Goal: Transaction & Acquisition: Purchase product/service

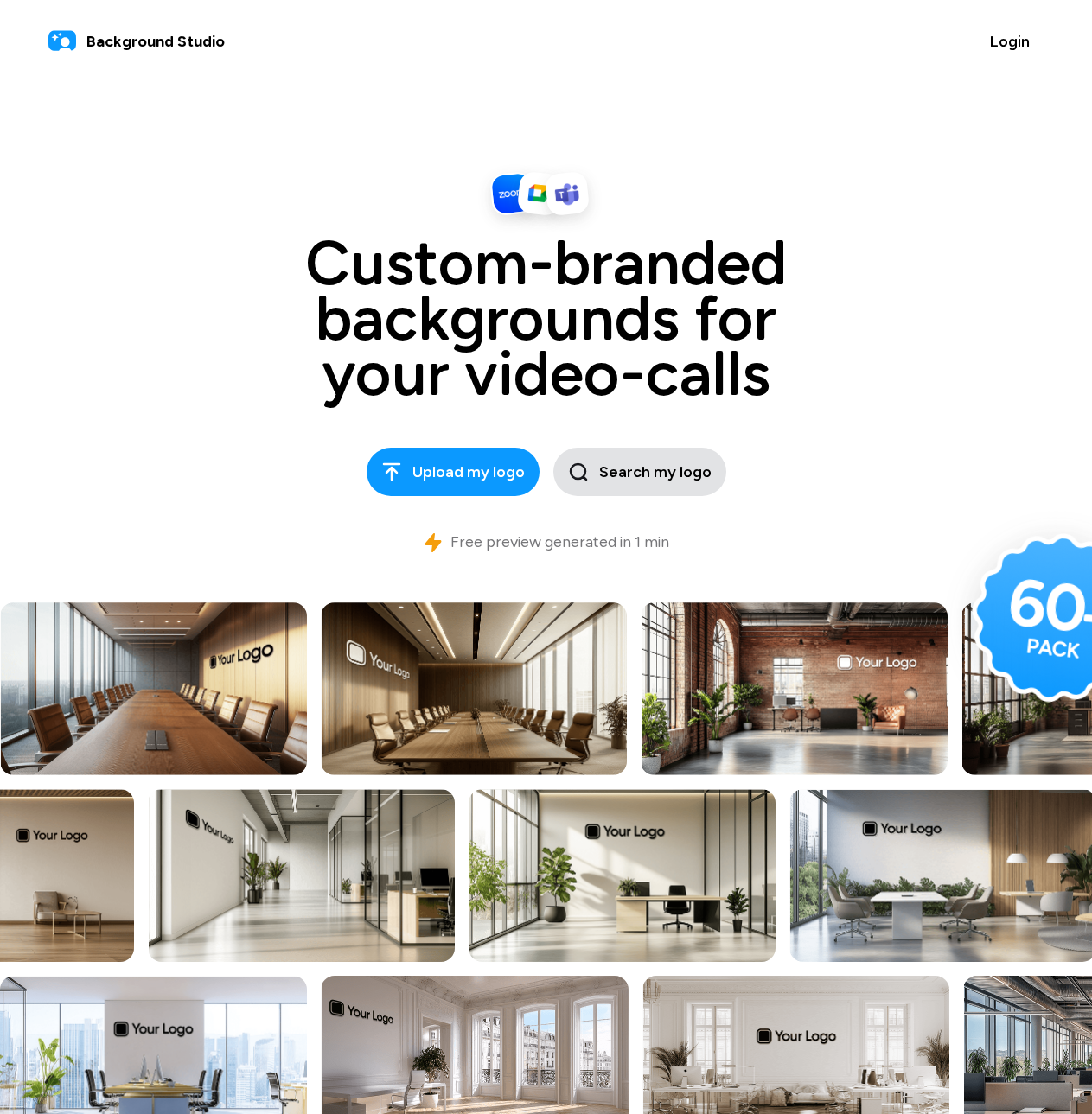
click at [655, 464] on span "Search my logo" at bounding box center [640, 471] width 143 height 23
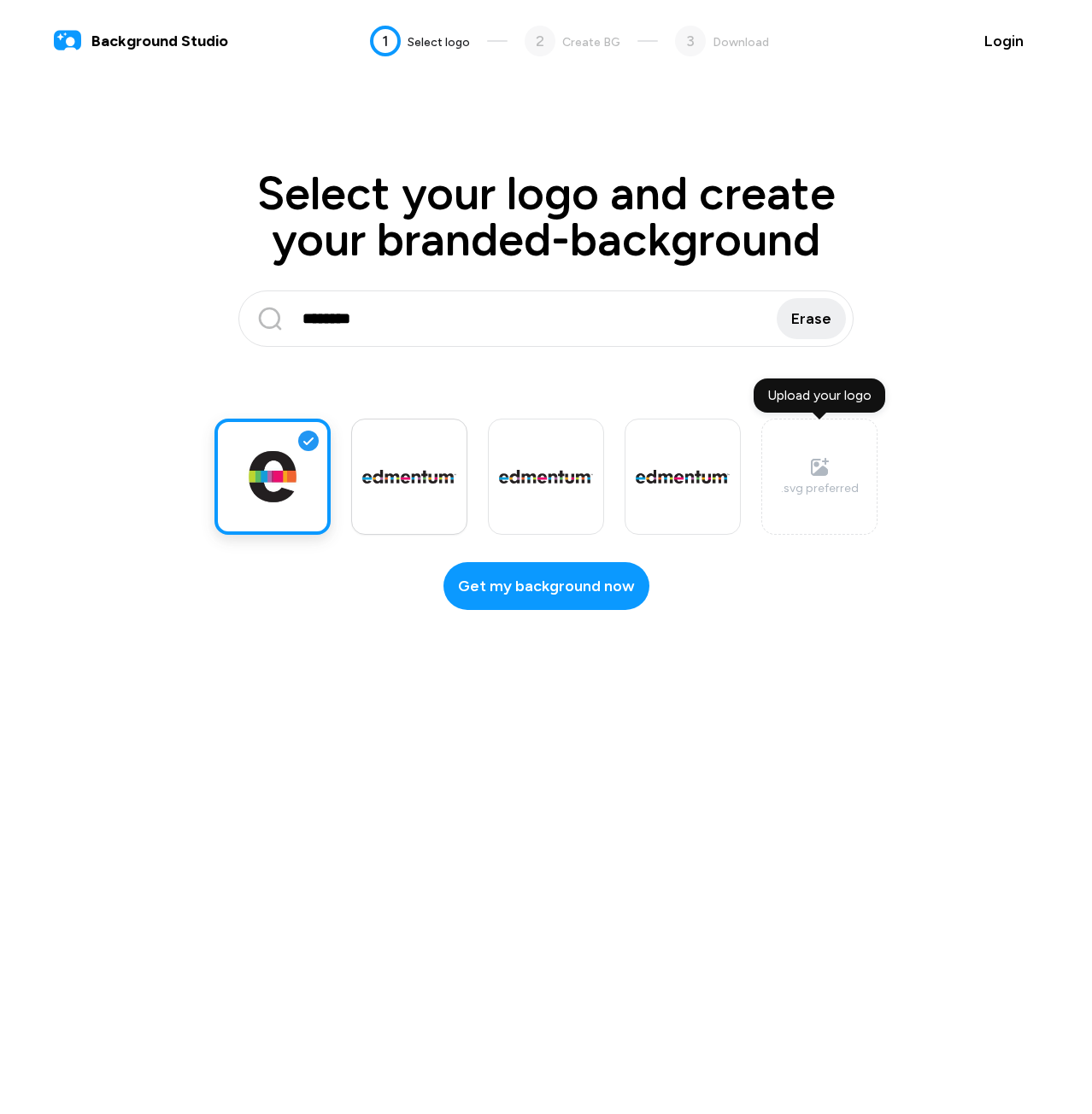
click at [624, 491] on label at bounding box center [682, 477] width 116 height 116
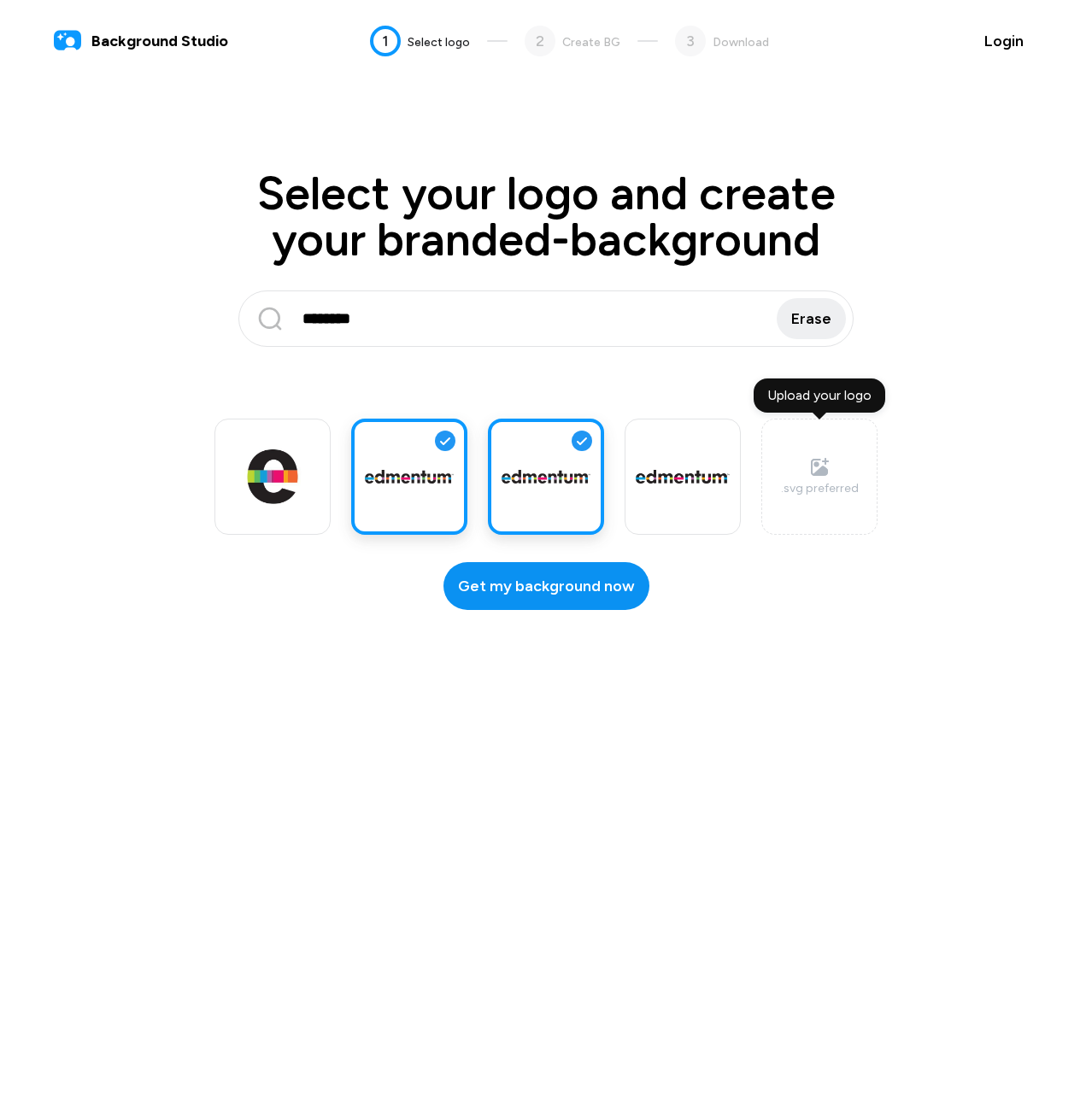
click at [546, 594] on span "Get my background now" at bounding box center [546, 586] width 177 height 23
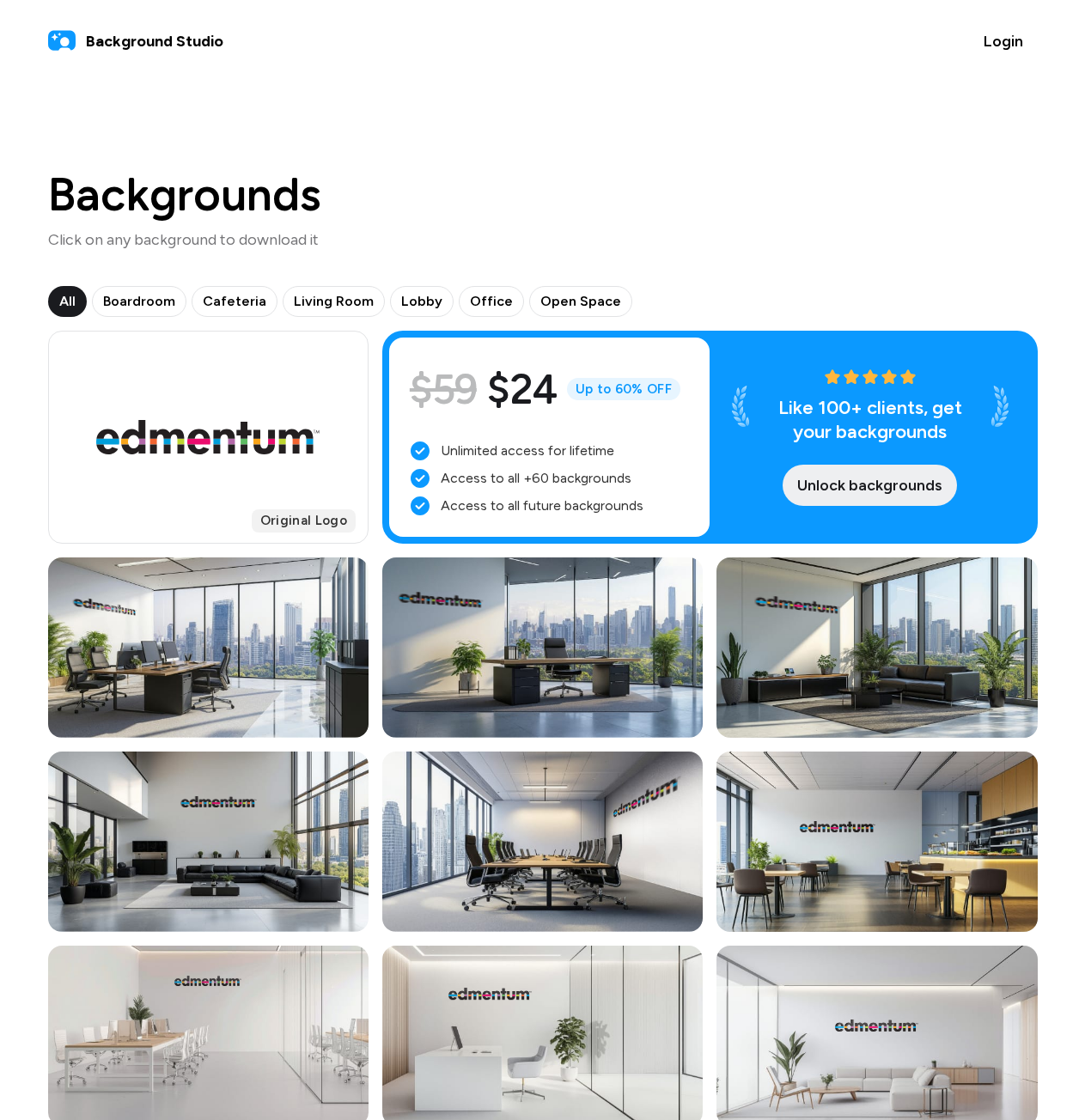
click at [906, 498] on button "Unlock backgrounds" at bounding box center [869, 485] width 174 height 42
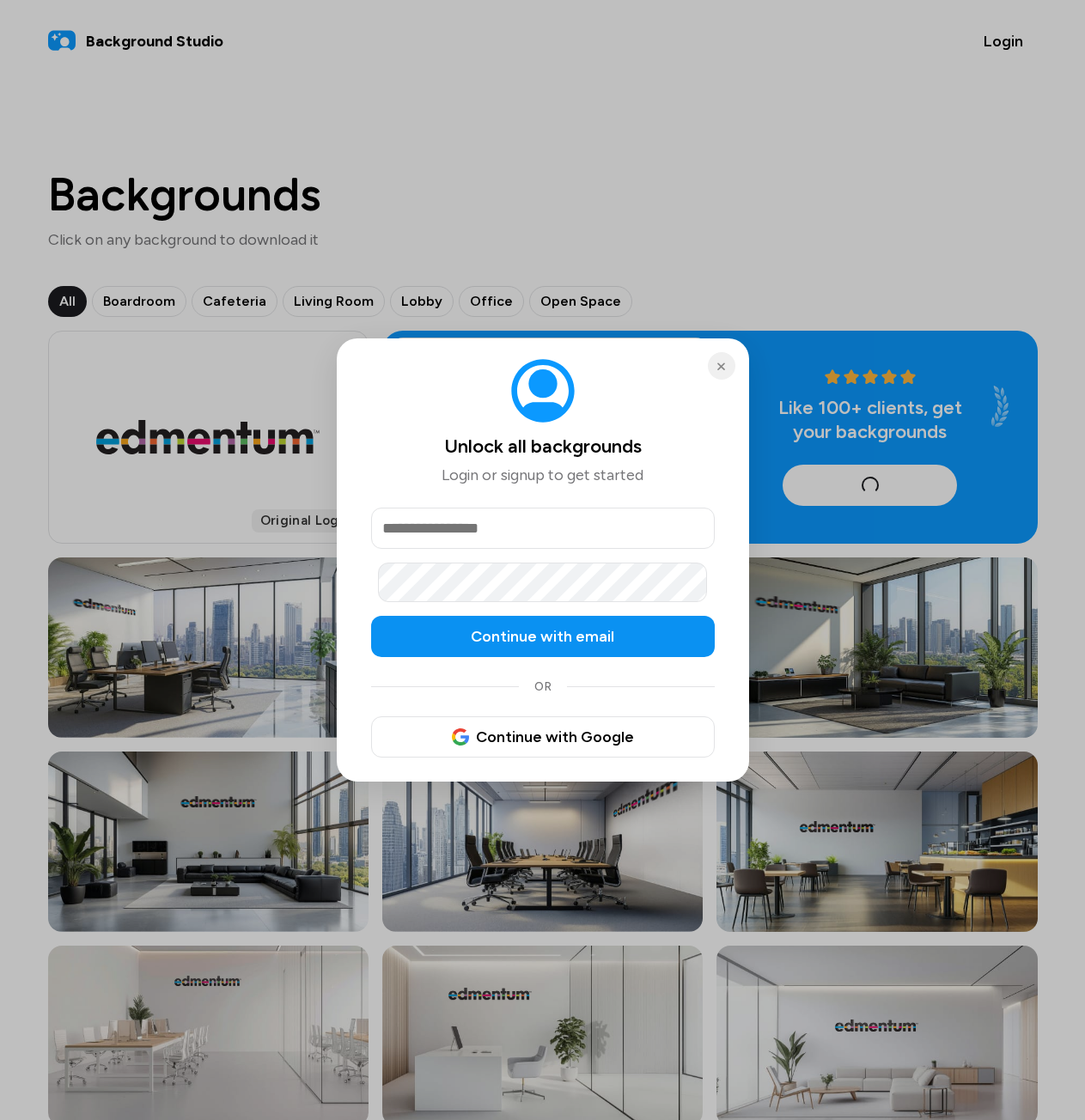
click at [607, 645] on span "Continue with email" at bounding box center [542, 637] width 144 height 23
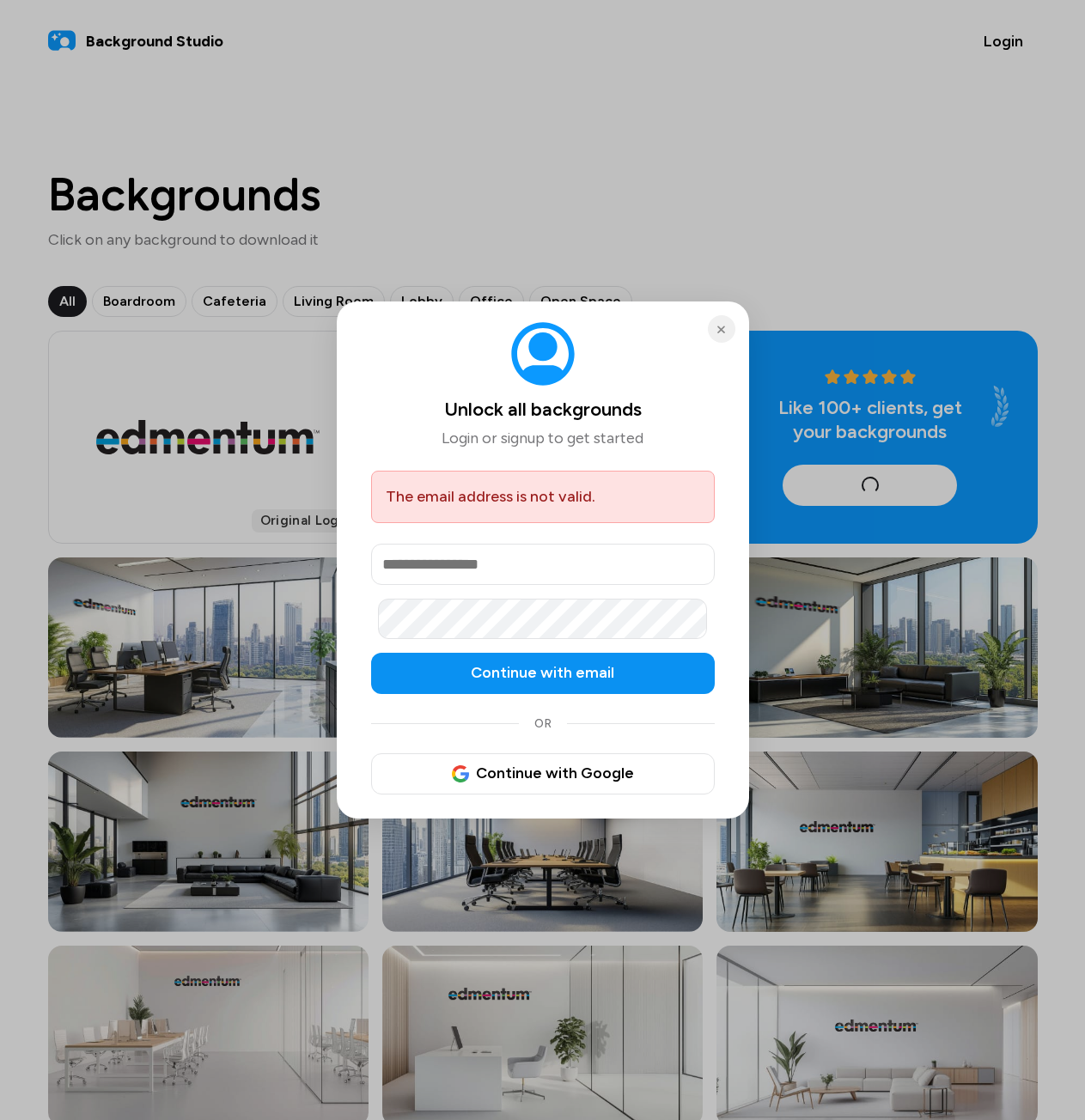
click at [503, 665] on span "Continue with email" at bounding box center [542, 672] width 144 height 23
click at [718, 332] on button "×" at bounding box center [722, 329] width 28 height 28
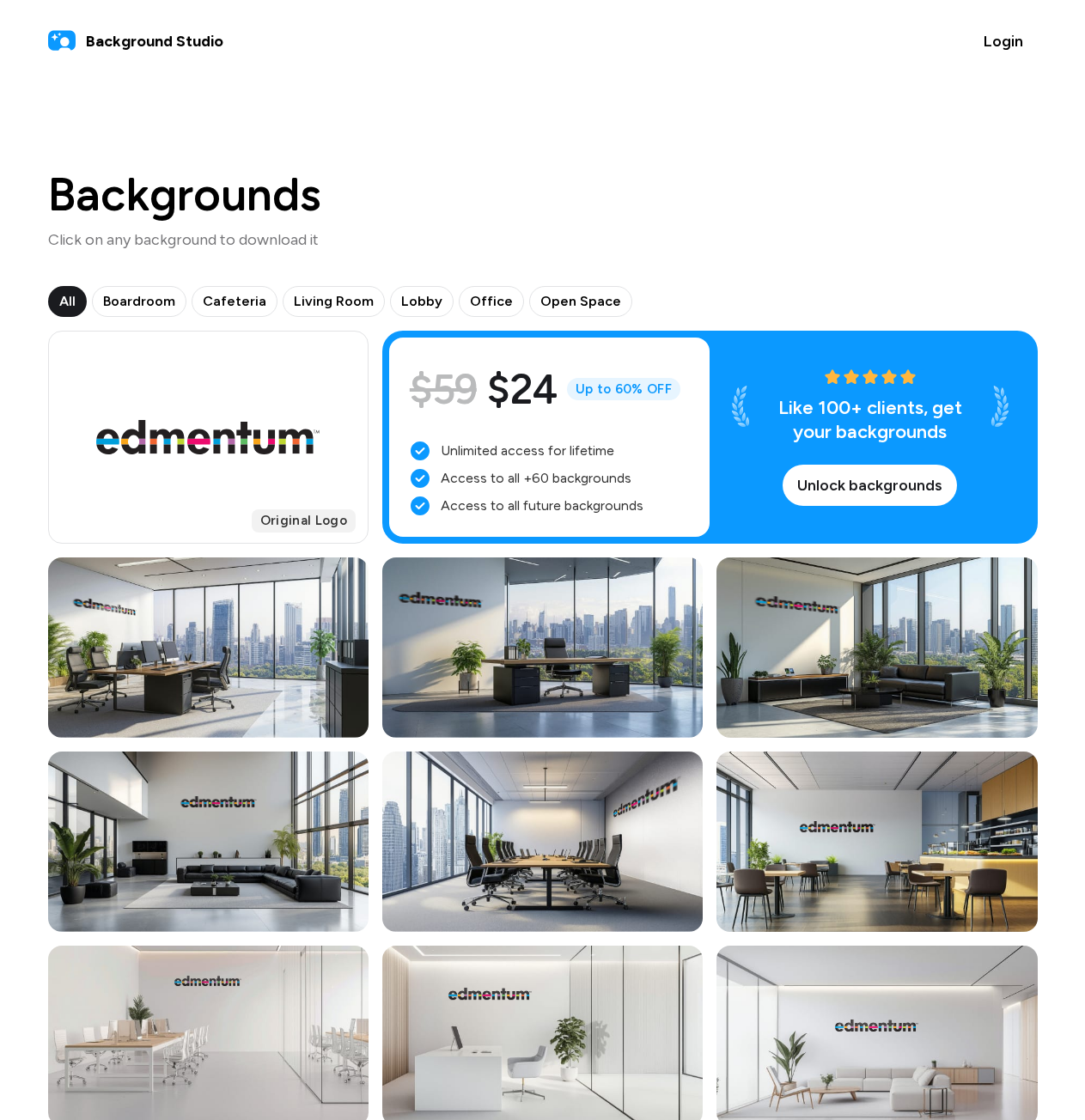
click at [127, 198] on h1 "Backgrounds" at bounding box center [185, 195] width 273 height 47
click at [116, 61] on header "Background Studio Login" at bounding box center [542, 41] width 1031 height 82
click at [114, 40] on span "Background Studio" at bounding box center [154, 41] width 138 height 23
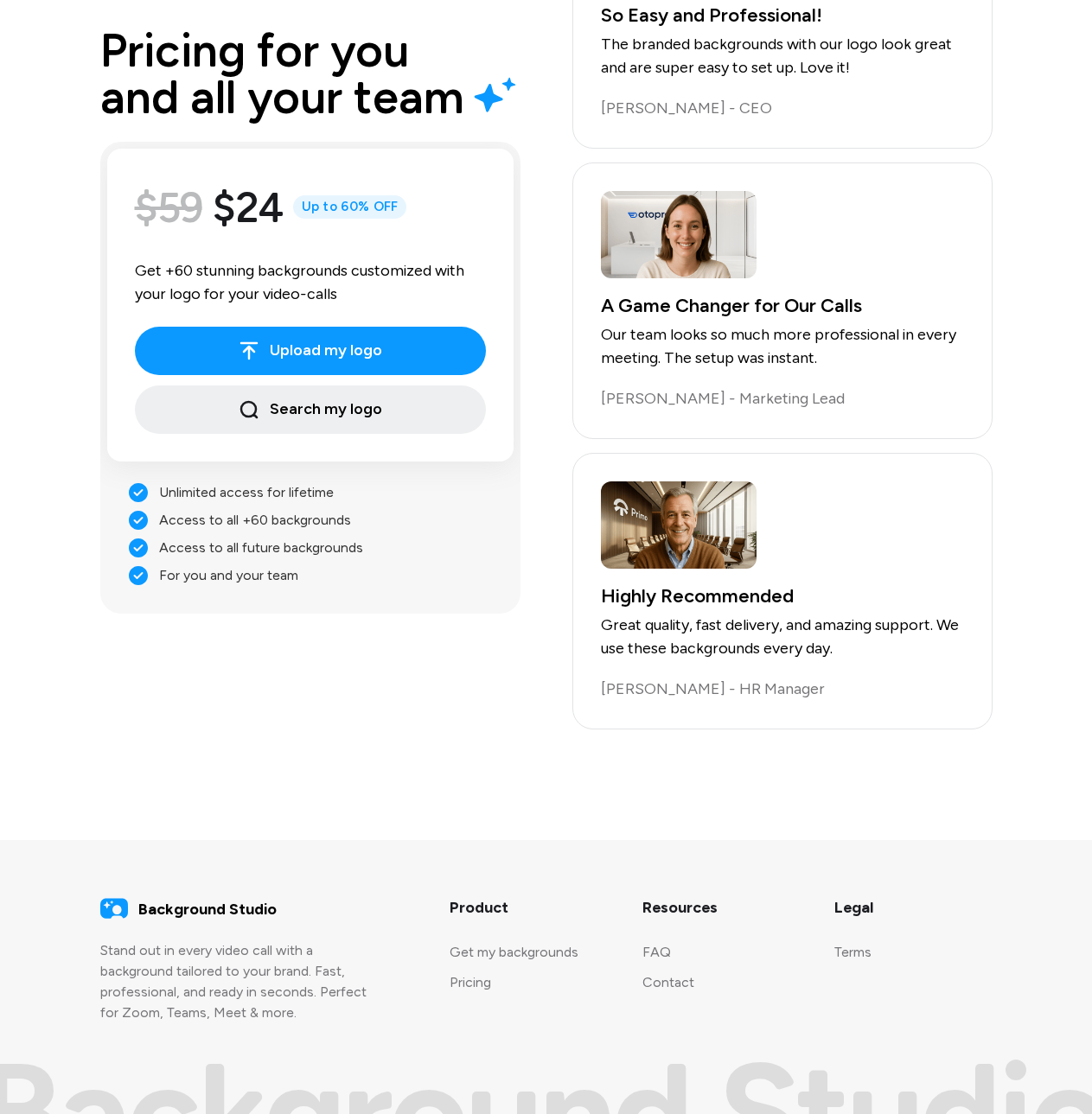
scroll to position [3396, 0]
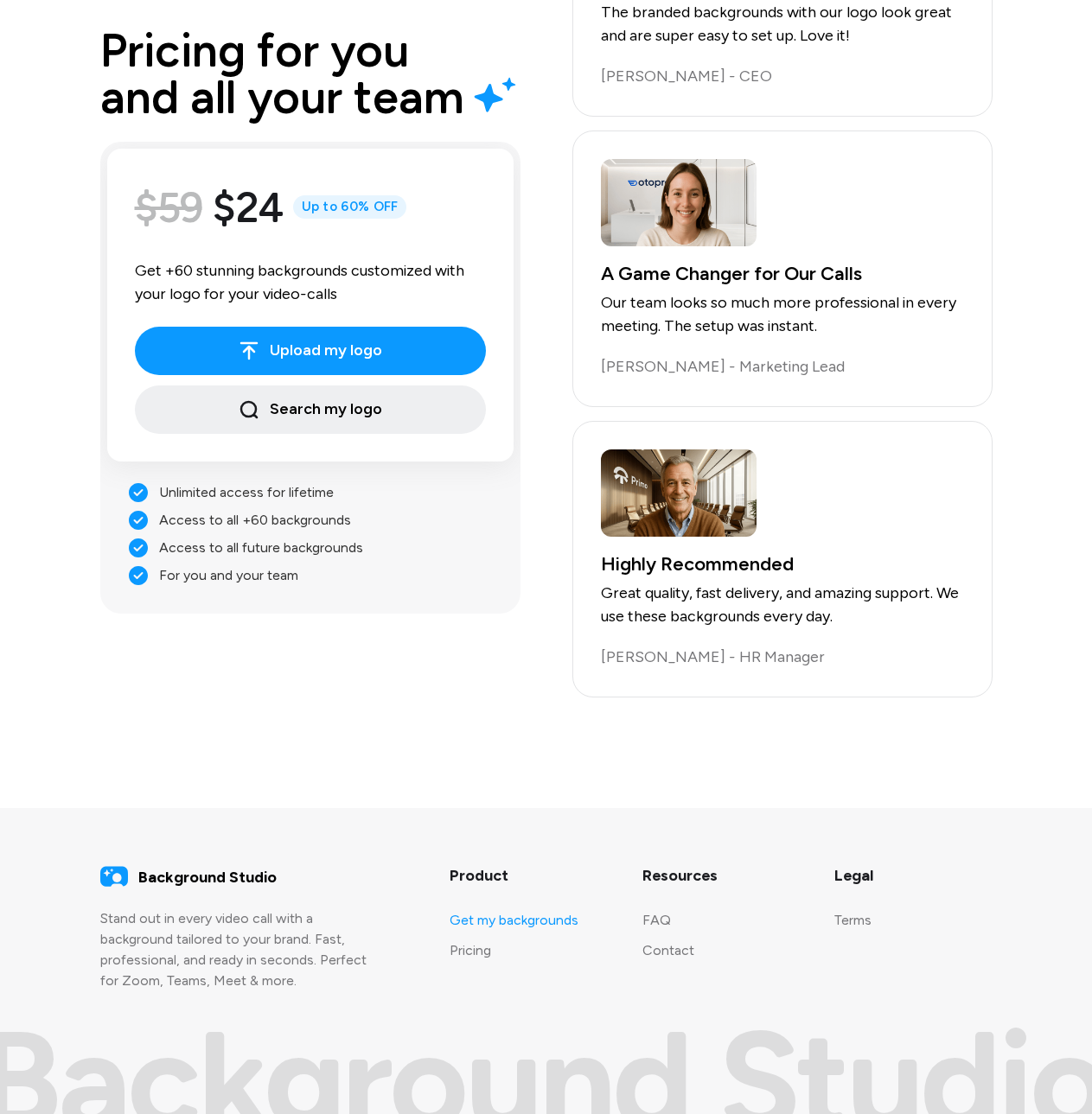
click at [507, 918] on link "Get my backgrounds" at bounding box center [513, 920] width 129 height 16
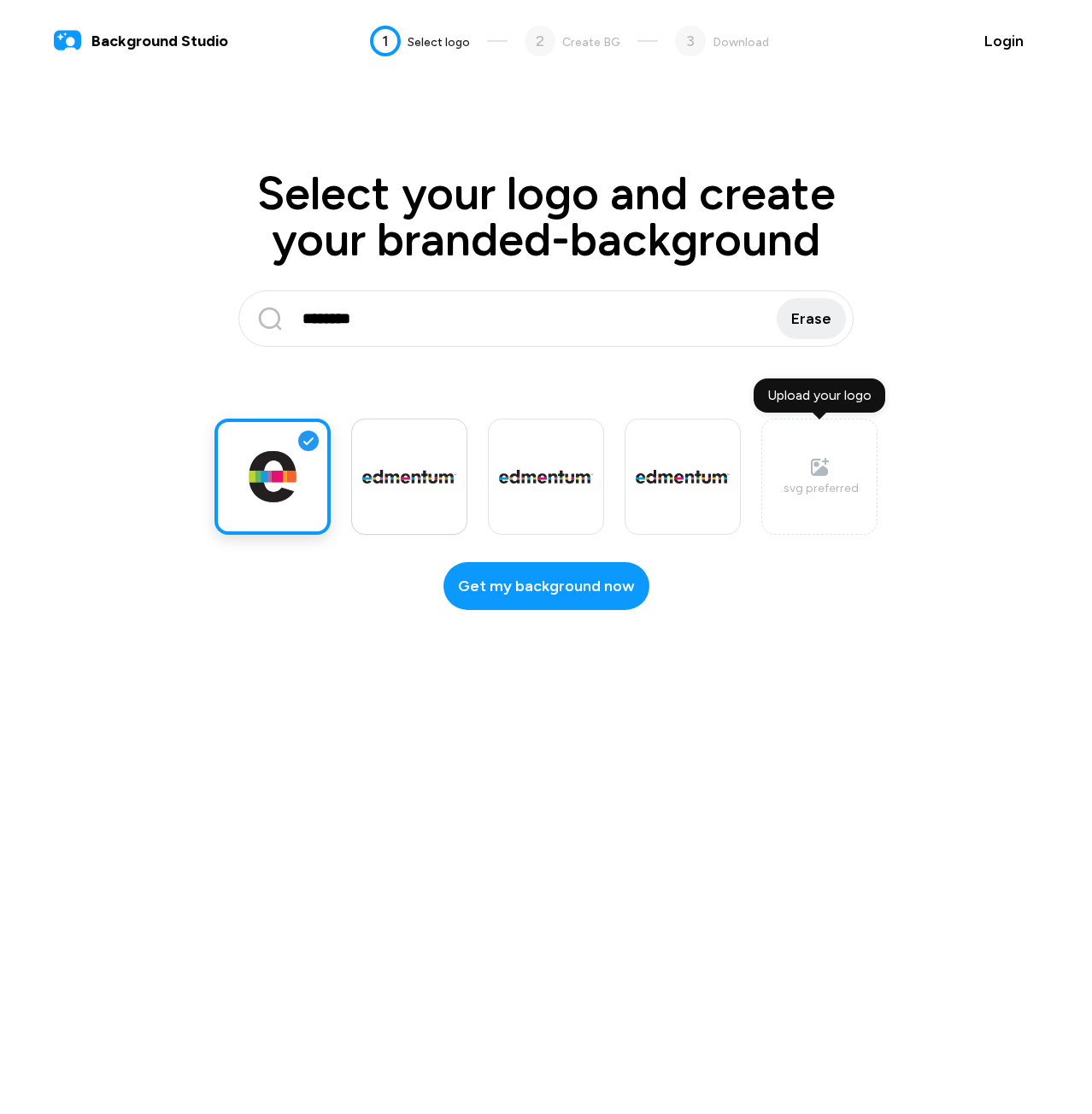
click at [432, 470] on img at bounding box center [409, 477] width 94 height 15
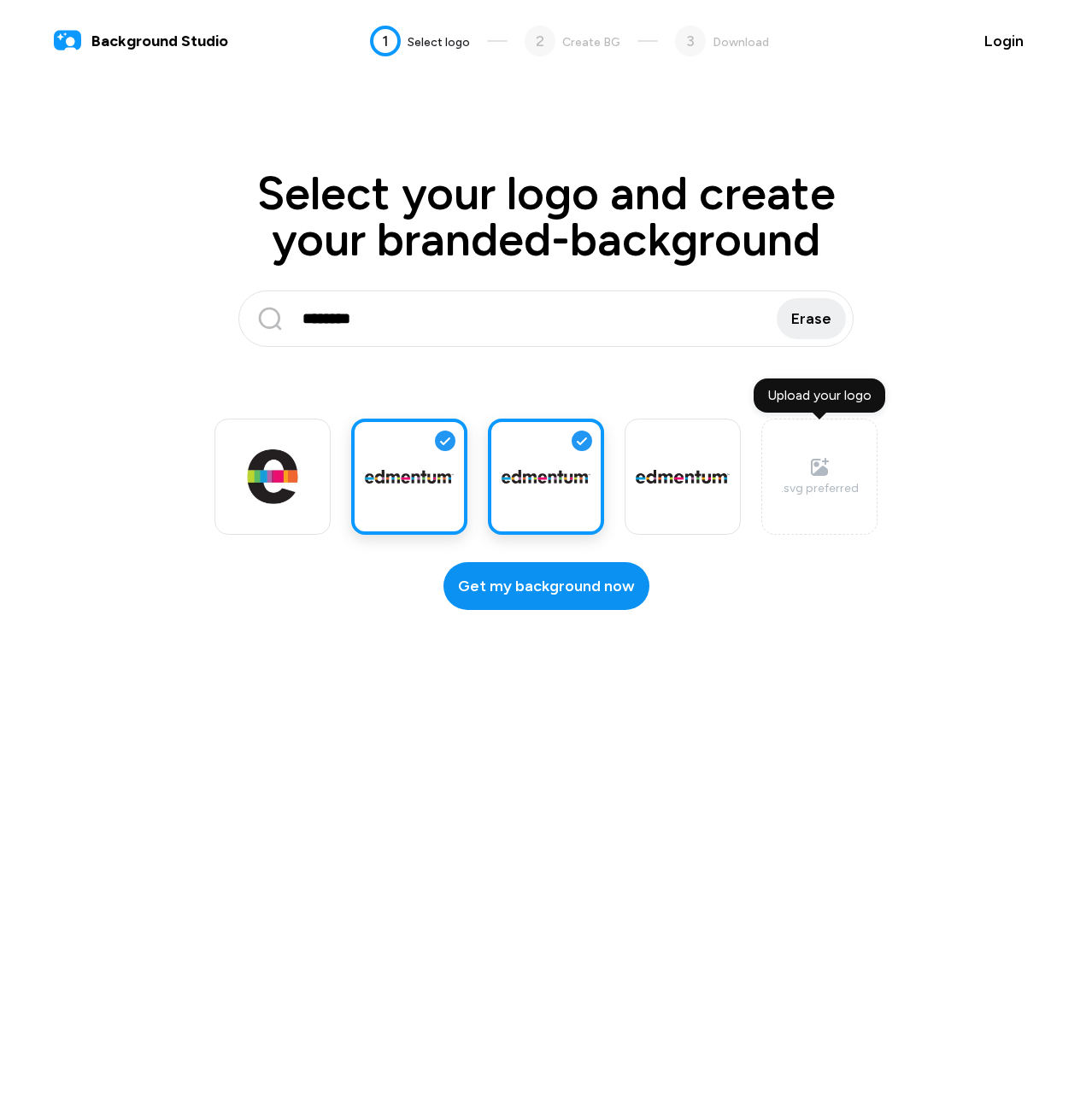
click at [532, 595] on span "Get my background now" at bounding box center [546, 586] width 177 height 23
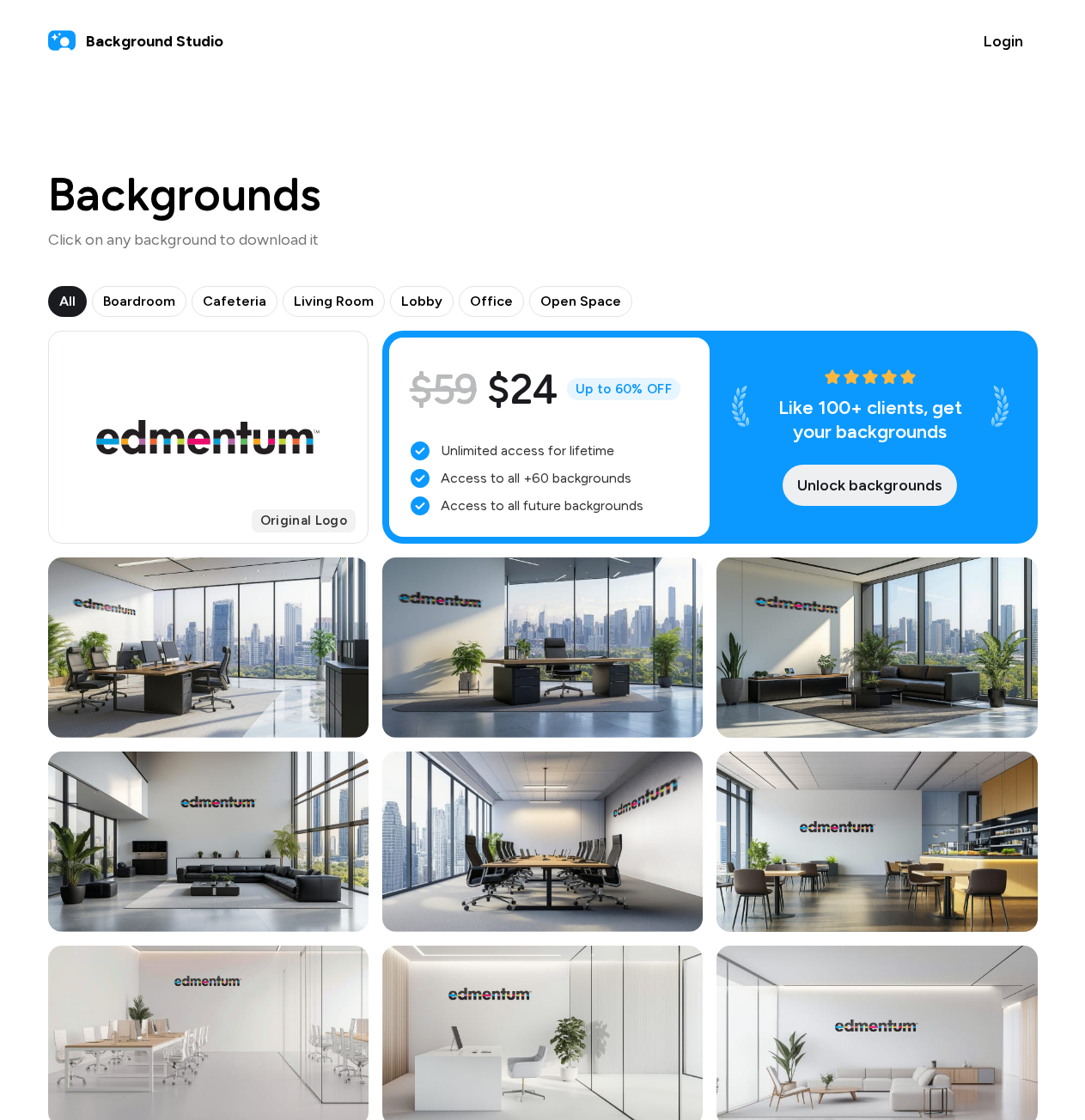
click at [849, 479] on span "Unlock backgrounds" at bounding box center [869, 485] width 146 height 23
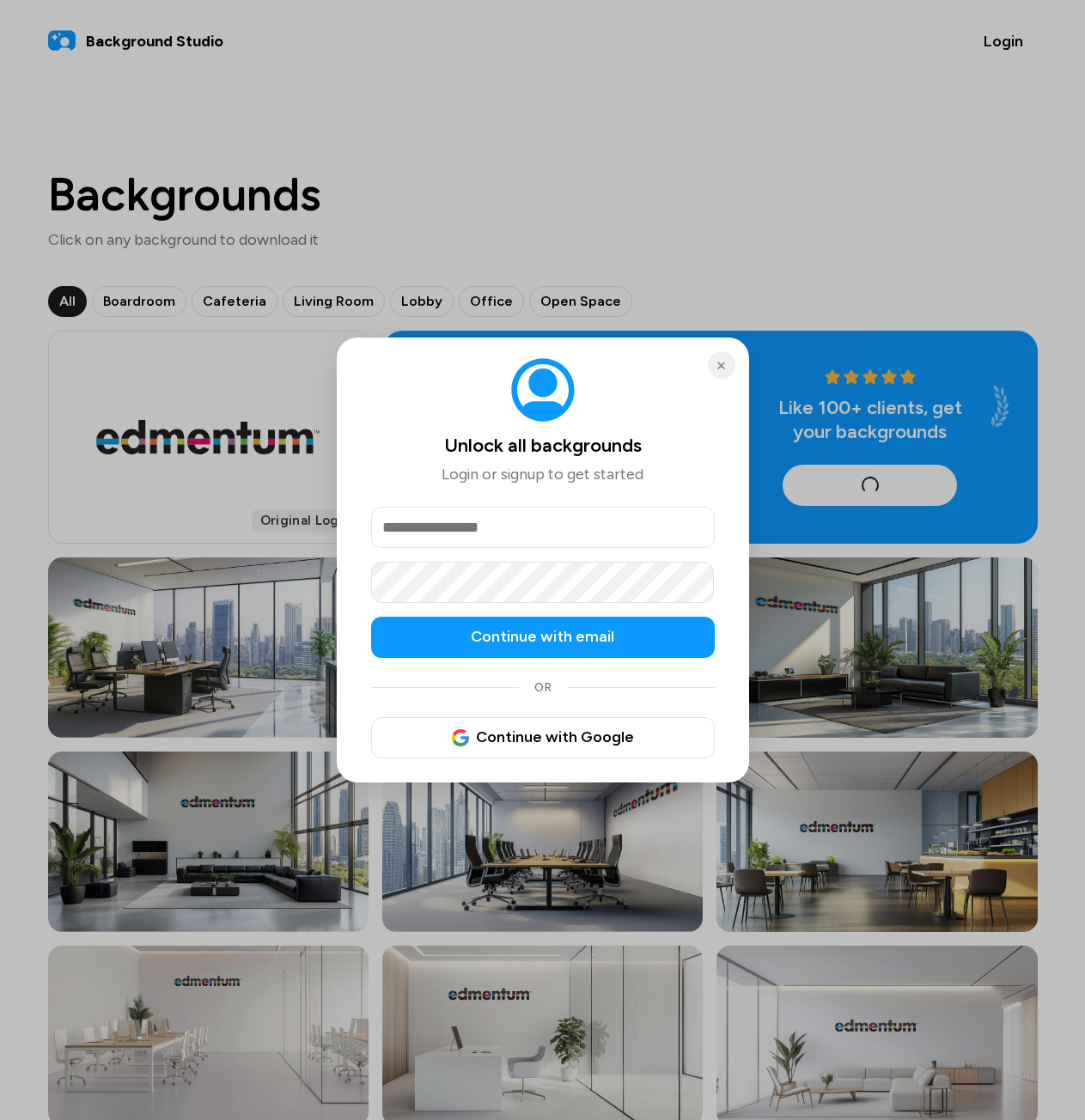
click at [476, 527] on input "email" at bounding box center [542, 528] width 344 height 42
type input "**********"
click at [371, 617] on button "Continue with email" at bounding box center [542, 638] width 344 height 42
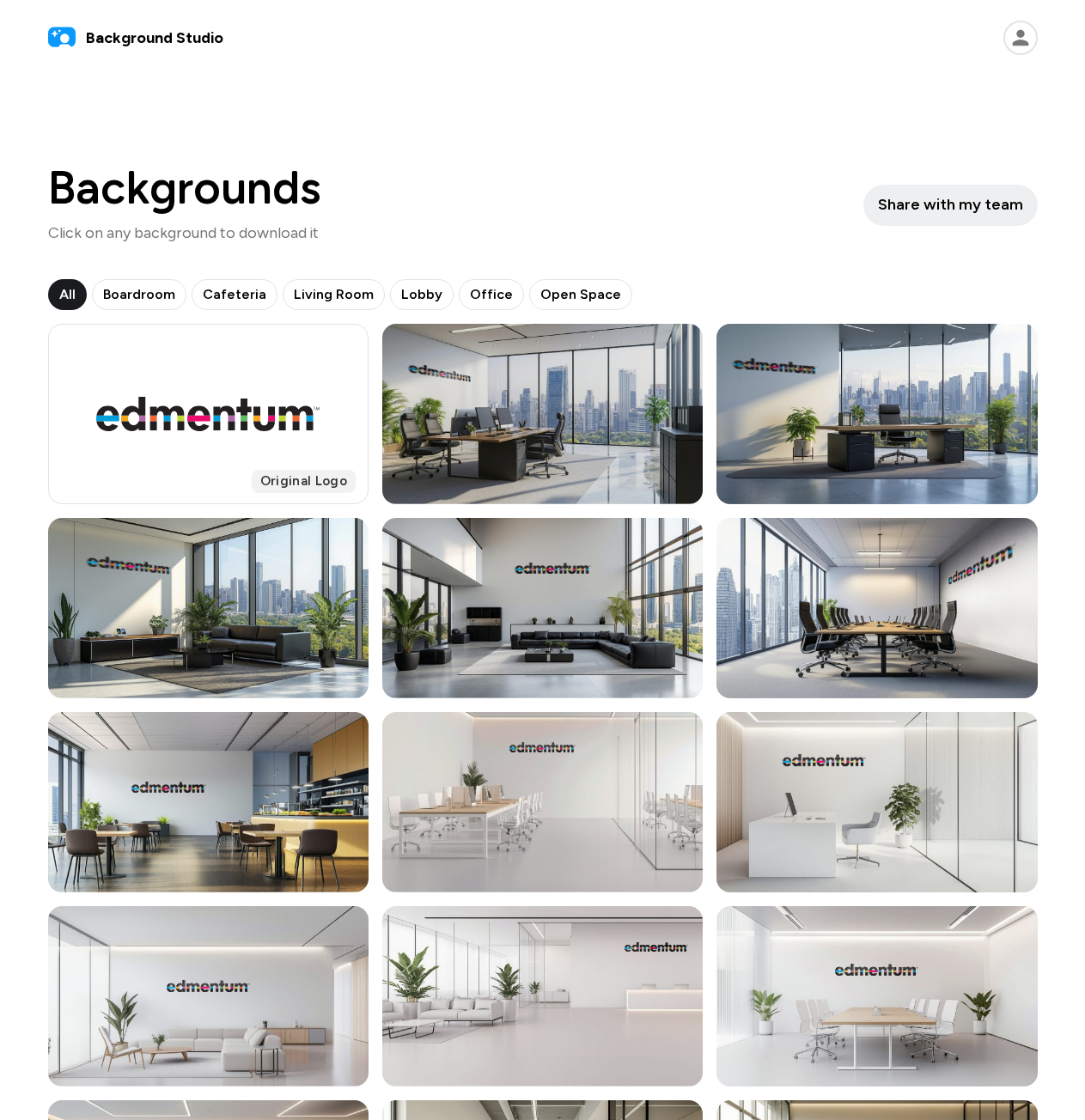
click at [581, 365] on div at bounding box center [542, 414] width 321 height 180
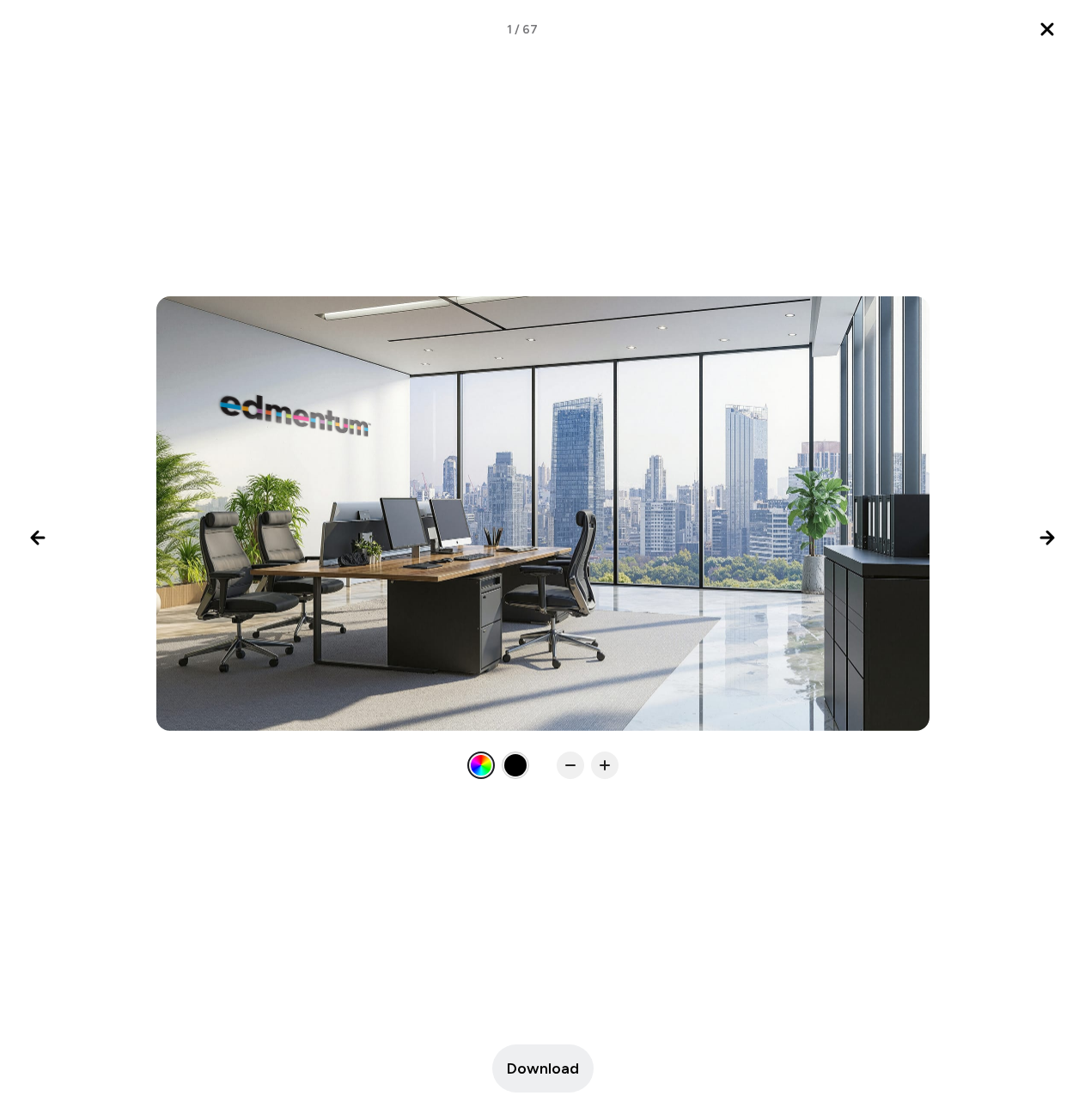
click at [554, 612] on div at bounding box center [542, 513] width 773 height 435
drag, startPoint x: 1037, startPoint y: 27, endPoint x: 1028, endPoint y: 31, distance: 9.8
click at [1028, 31] on button "Close lightbox" at bounding box center [1047, 30] width 42 height 42
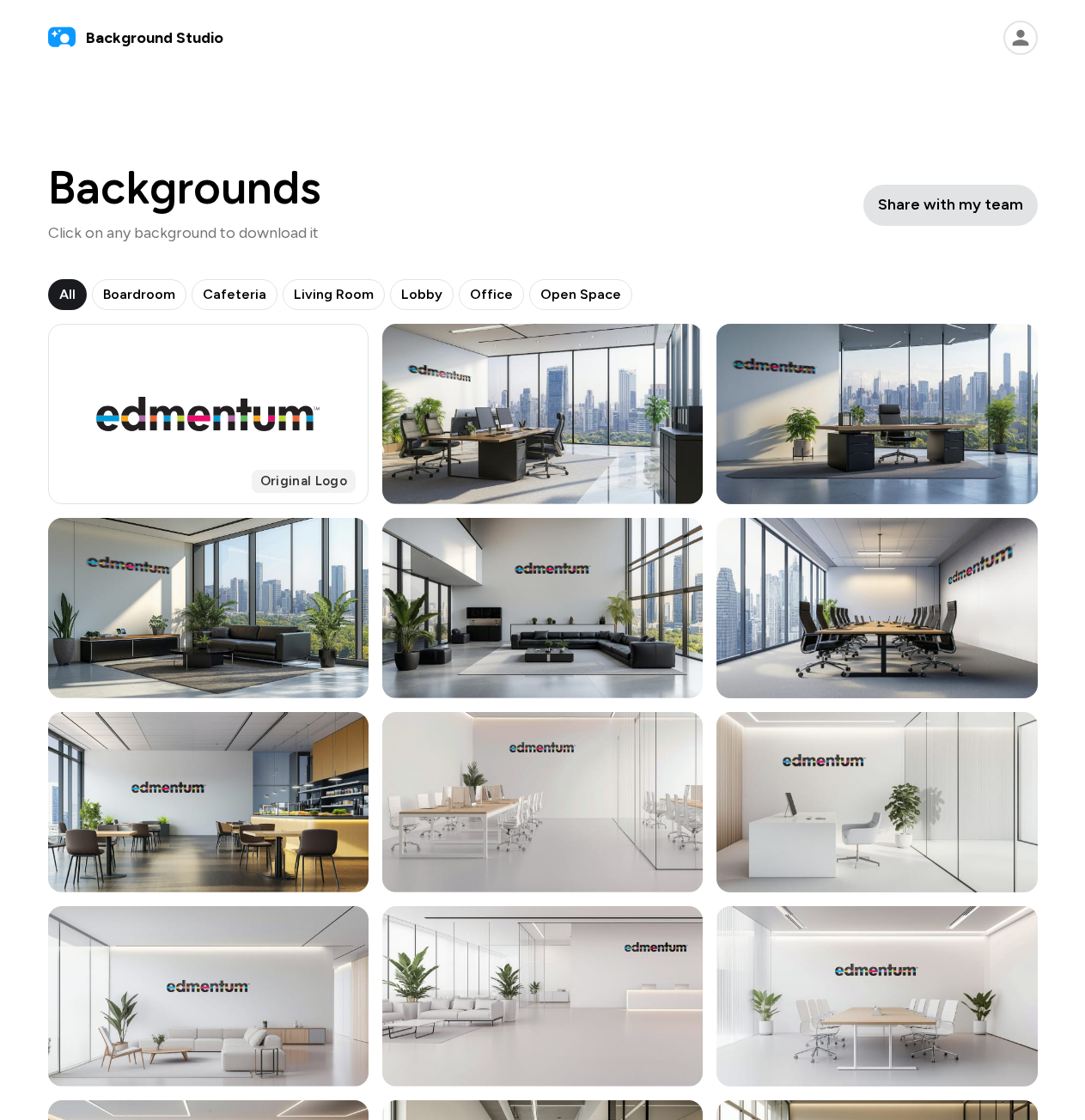
click at [922, 218] on button "Share with my team" at bounding box center [950, 206] width 174 height 42
click at [1017, 36] on icon at bounding box center [1020, 38] width 16 height 16
click at [1014, 123] on button "Billing" at bounding box center [926, 122] width 211 height 37
click at [1008, 44] on icon at bounding box center [1020, 38] width 35 height 35
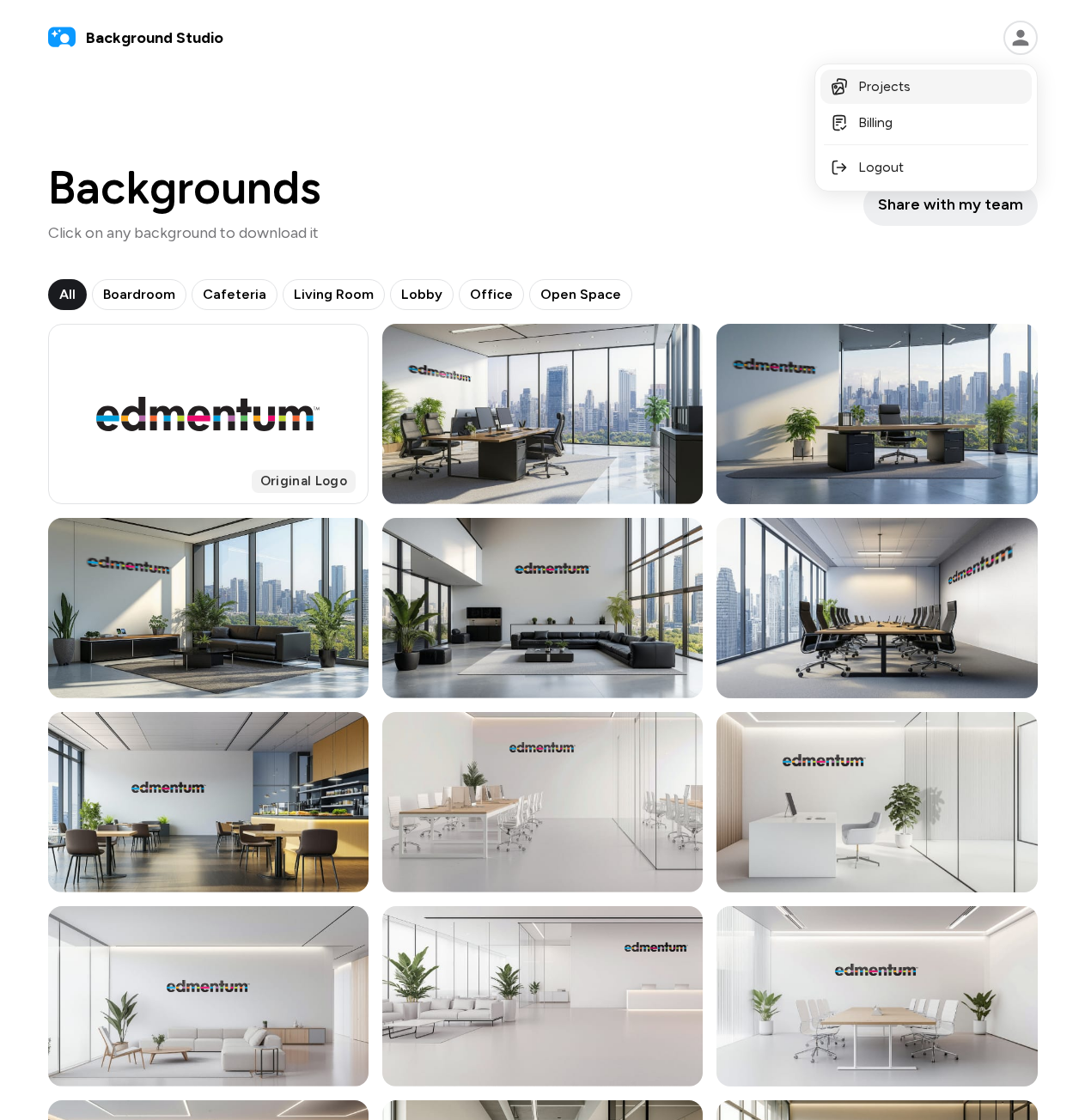
click at [972, 88] on link "Projects" at bounding box center [926, 86] width 211 height 35
click at [791, 184] on div "Backgrounds Click on any background to download it Share with my team" at bounding box center [543, 205] width 990 height 80
click at [169, 295] on span "Boardroom" at bounding box center [139, 294] width 72 height 21
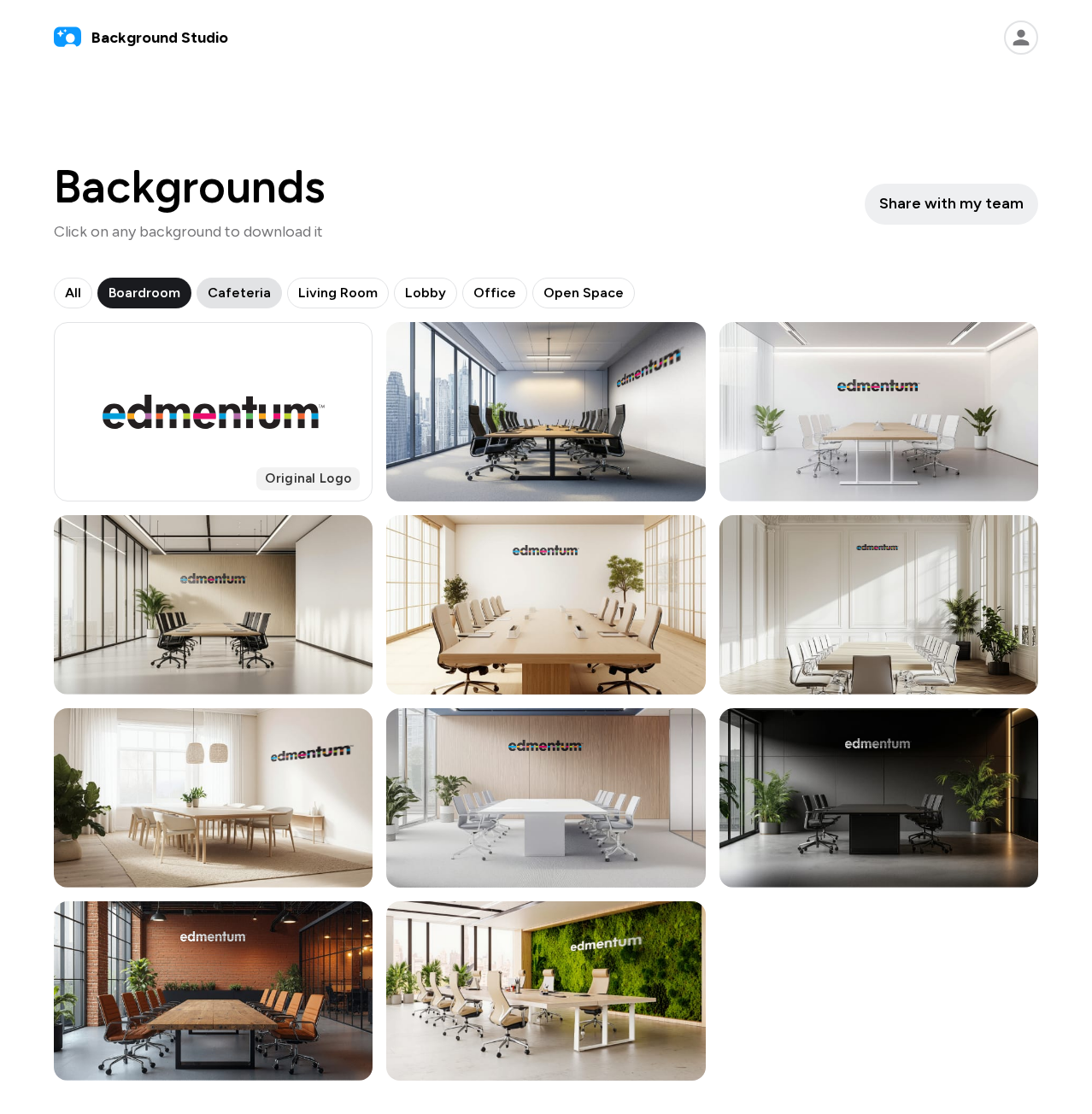
click at [288, 295] on button "Cafeteria" at bounding box center [338, 293] width 101 height 31
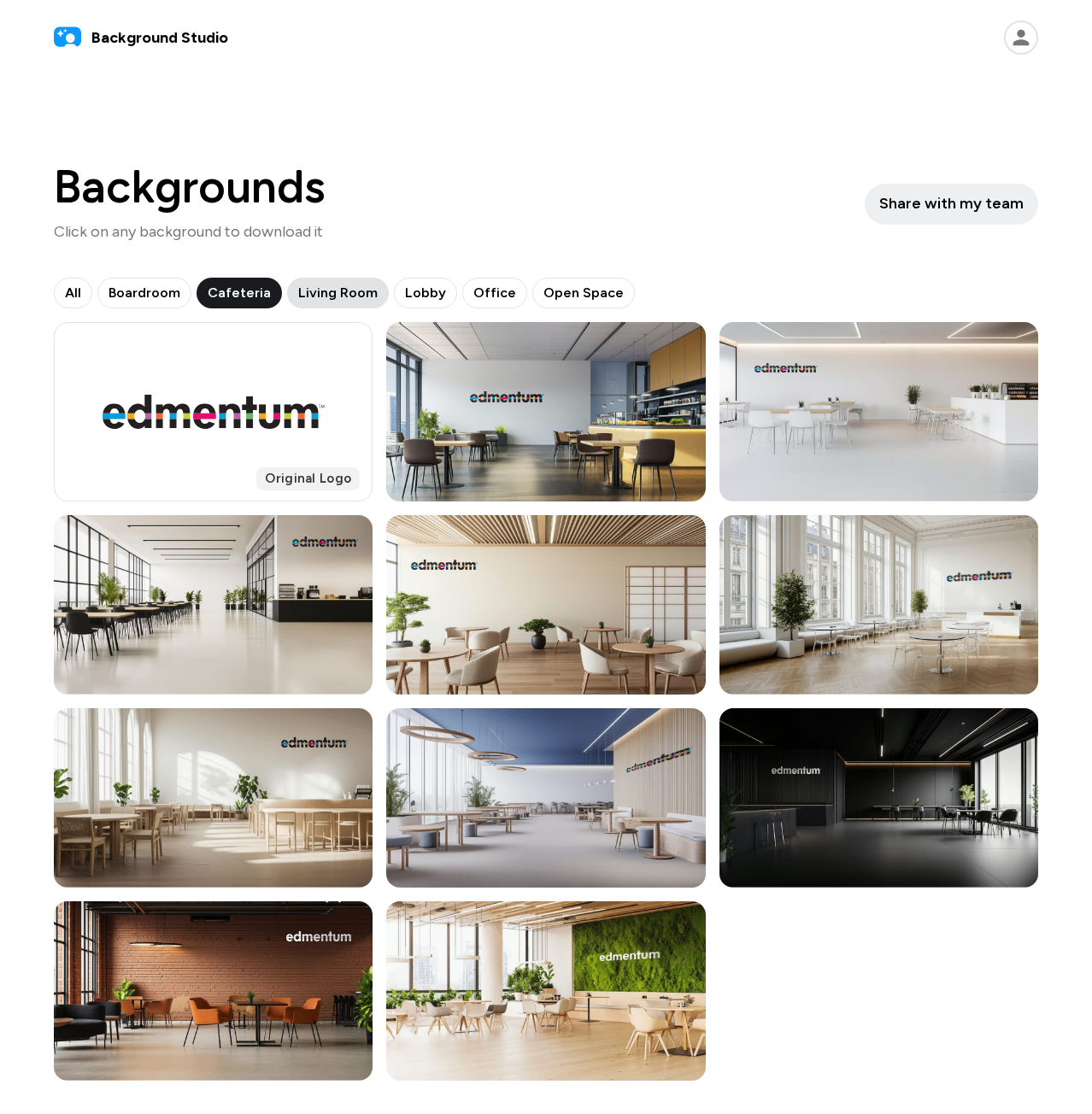
click at [298, 294] on span "Living Room" at bounding box center [338, 293] width 80 height 21
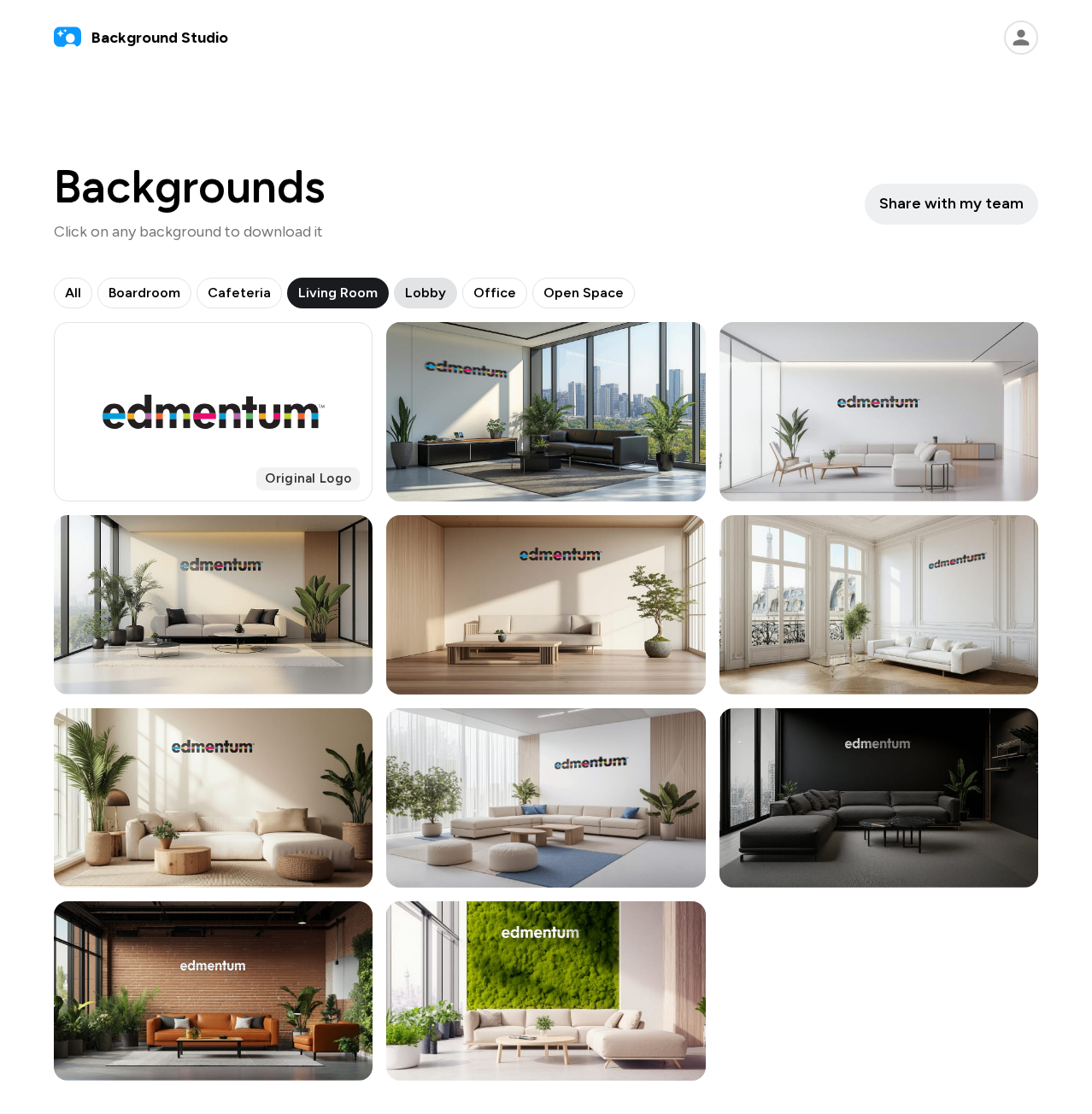
click at [462, 288] on button "Lobby" at bounding box center [494, 293] width 65 height 31
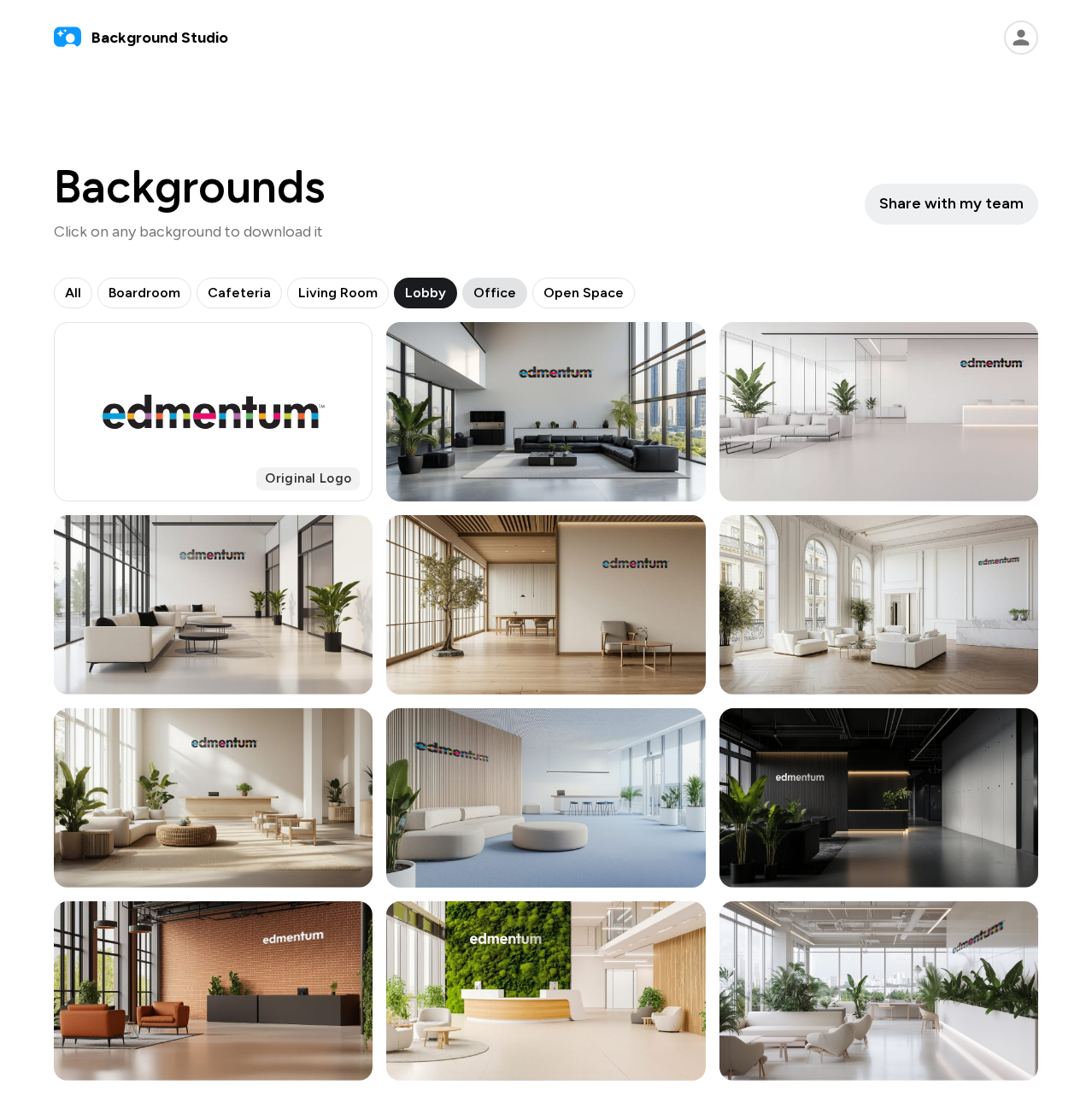
click at [487, 297] on span "Office" at bounding box center [494, 293] width 42 height 21
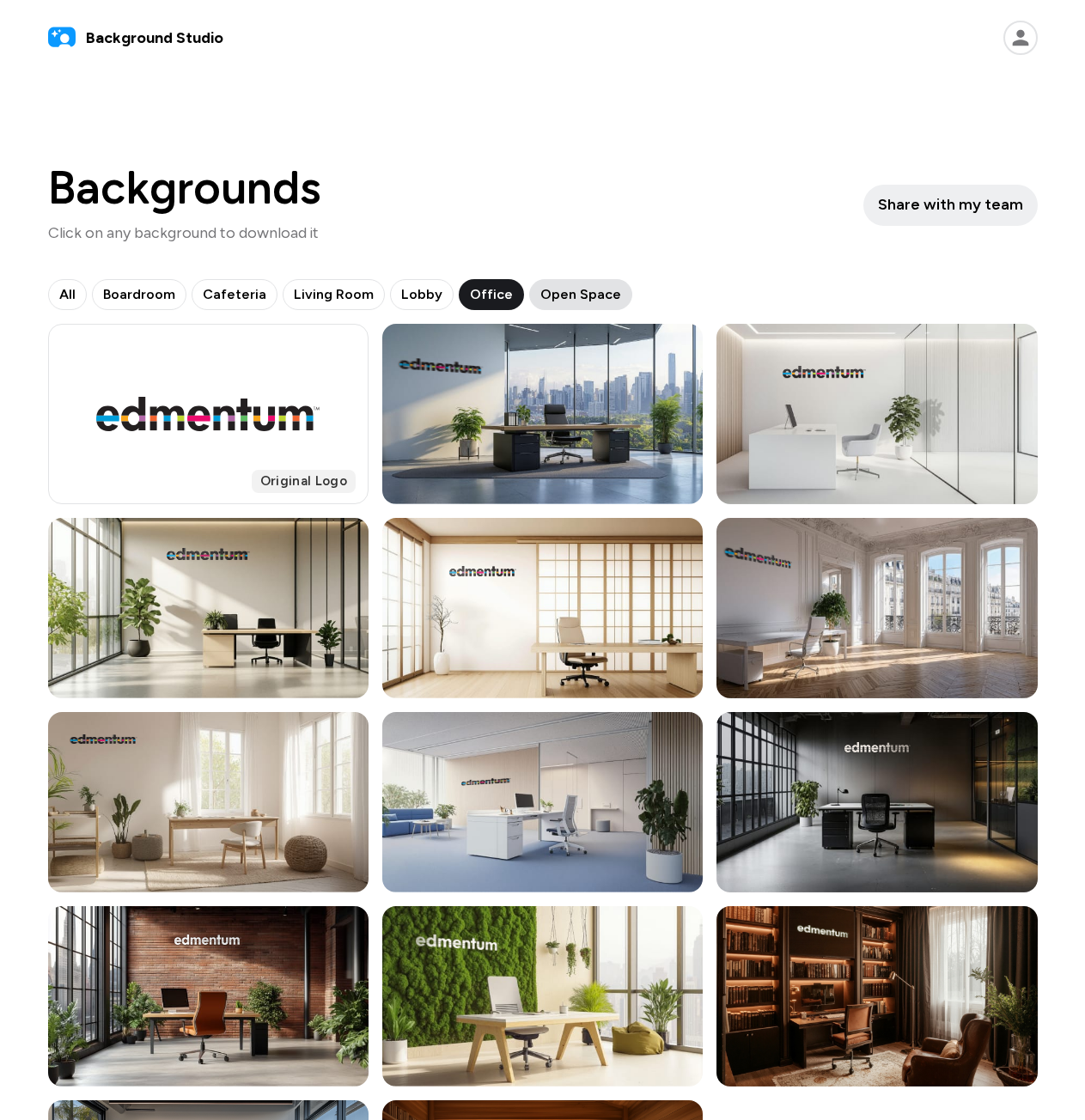
click at [561, 289] on span "Open Space" at bounding box center [581, 294] width 81 height 21
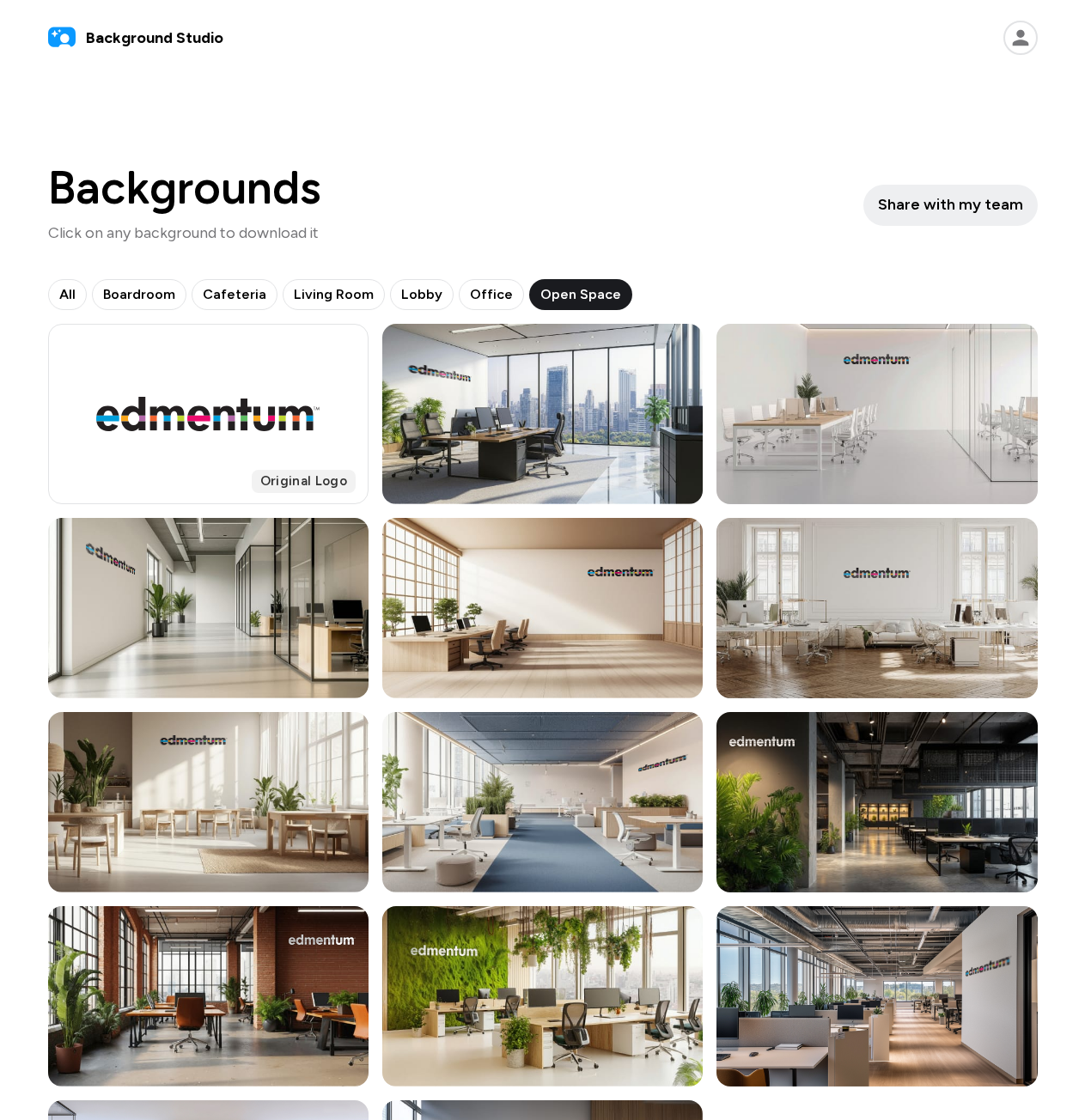
click at [597, 163] on div "Backgrounds Click on any background to download it Share with my team All Board…" at bounding box center [542, 723] width 1031 height 1158
